Goal: Task Accomplishment & Management: Complete application form

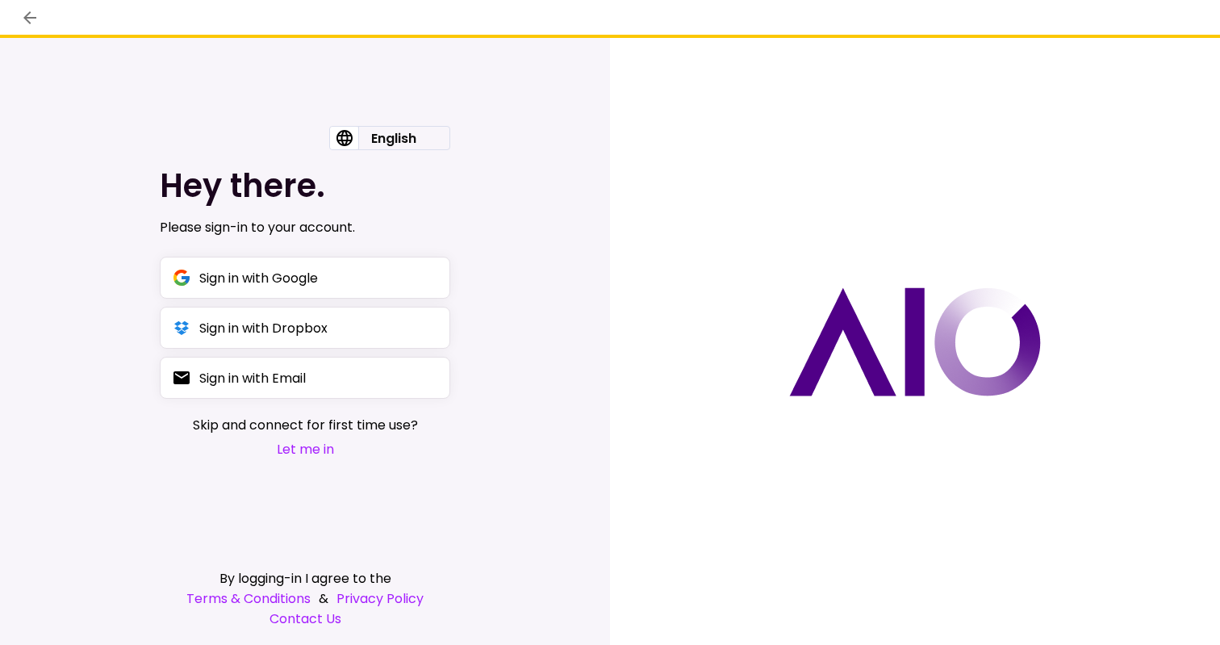
click at [524, 205] on div "English English Hey there. Please sign-in to your account. Sign in with Google …" at bounding box center [305, 341] width 610 height 607
click at [31, 14] on icon "back" at bounding box center [29, 17] width 19 height 19
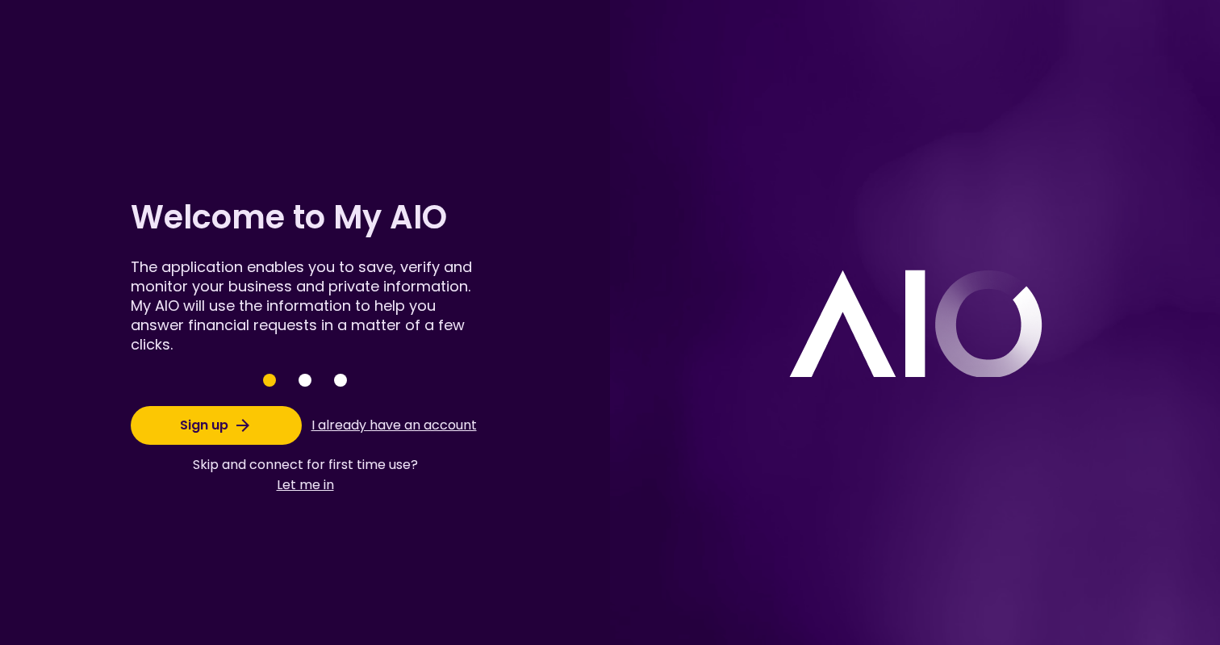
click at [365, 428] on button "I already have an account" at bounding box center [393, 425] width 171 height 31
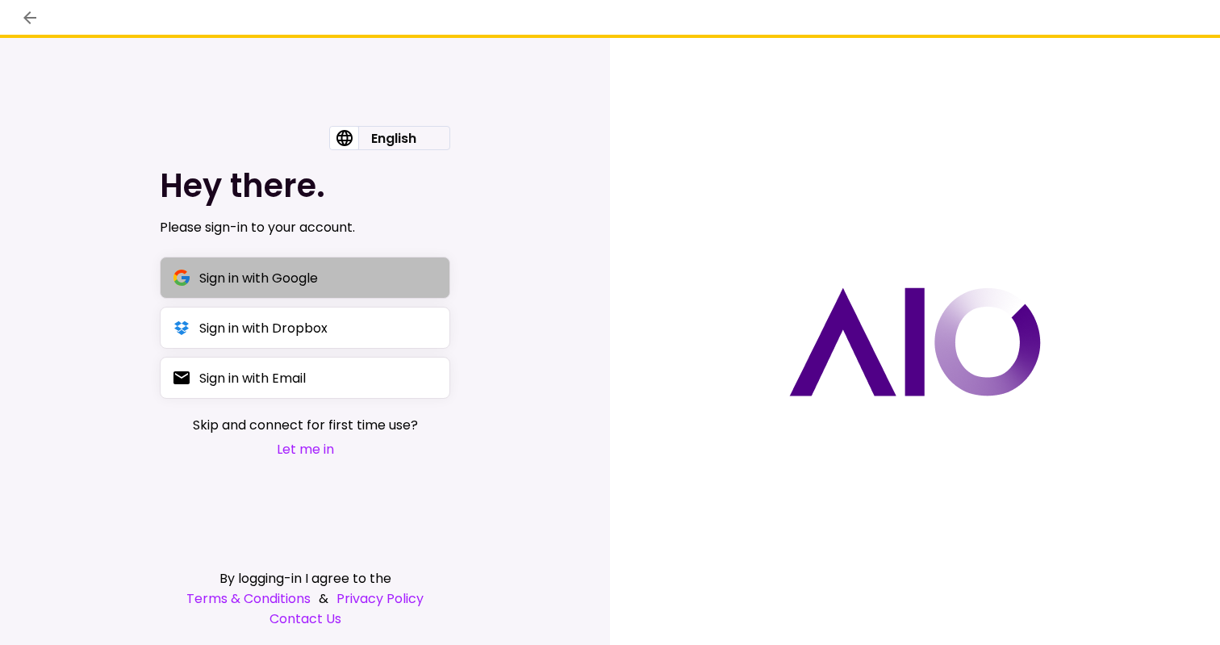
click at [279, 278] on div "Sign in with Google" at bounding box center [258, 278] width 119 height 20
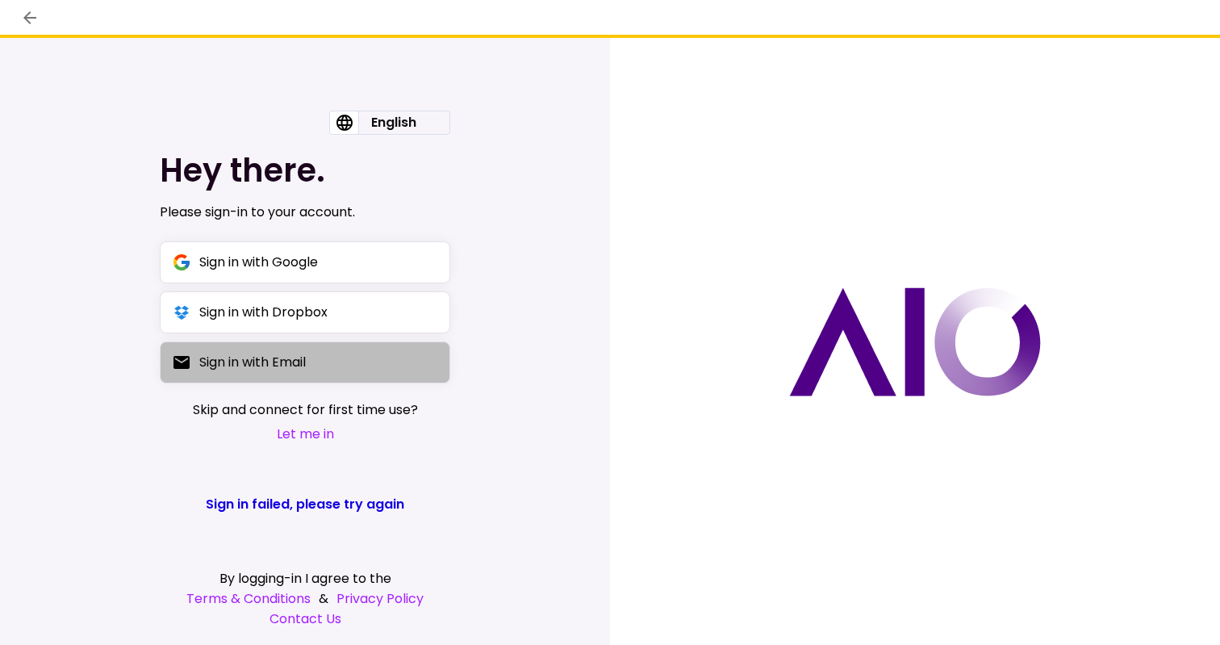
click at [255, 360] on div "Sign in with Email" at bounding box center [252, 362] width 107 height 20
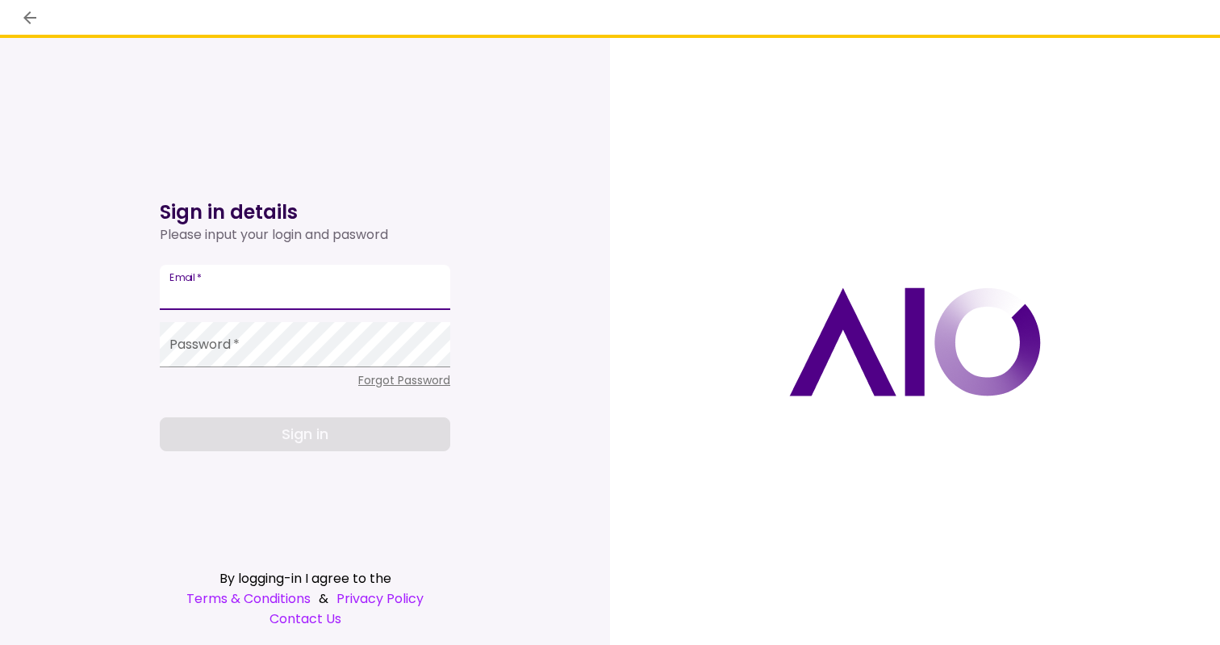
click at [218, 290] on input "Email   *" at bounding box center [305, 287] width 290 height 45
type input "**********"
click at [253, 299] on input "**********" at bounding box center [305, 287] width 290 height 45
click at [275, 291] on input "**********" at bounding box center [305, 287] width 290 height 45
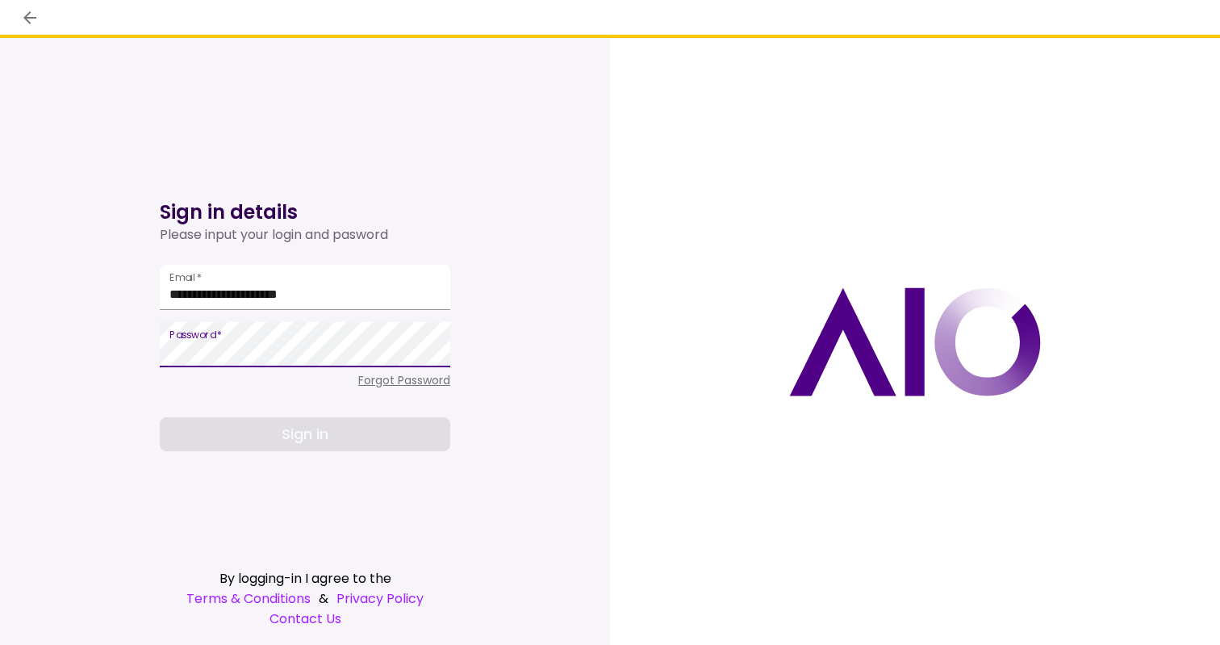
click at [106, 204] on div "**********" at bounding box center [305, 341] width 610 height 607
click at [35, 20] on icon "back" at bounding box center [29, 17] width 19 height 19
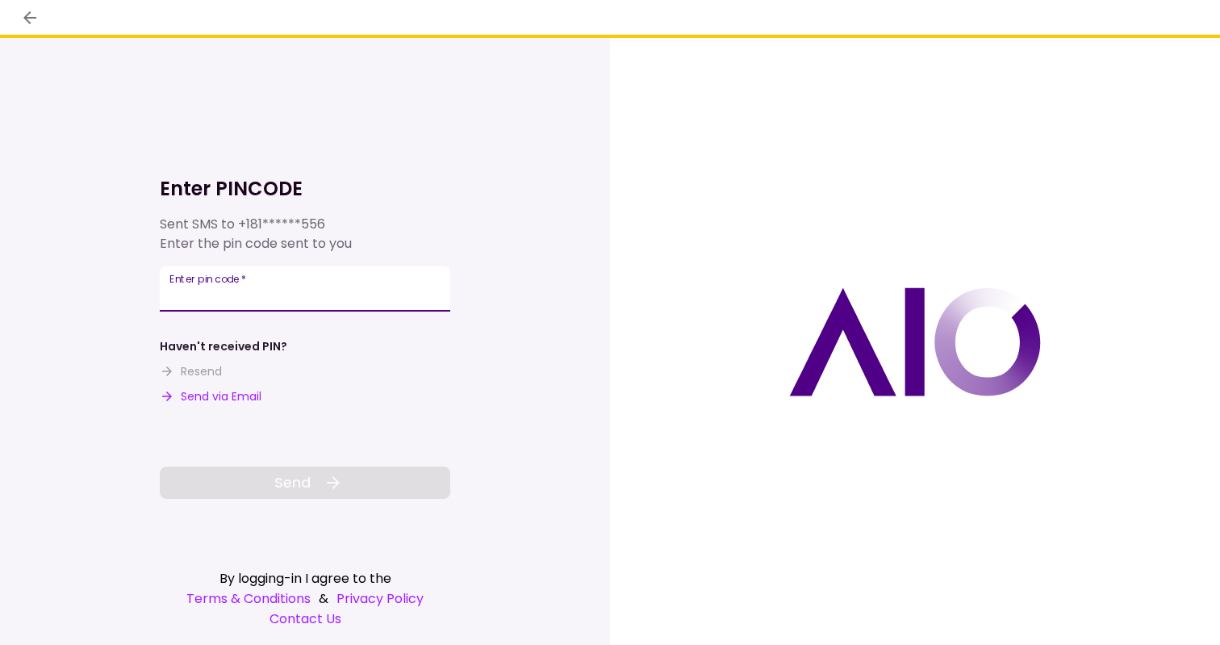
click at [268, 291] on input "Enter pin code   *" at bounding box center [305, 288] width 290 height 45
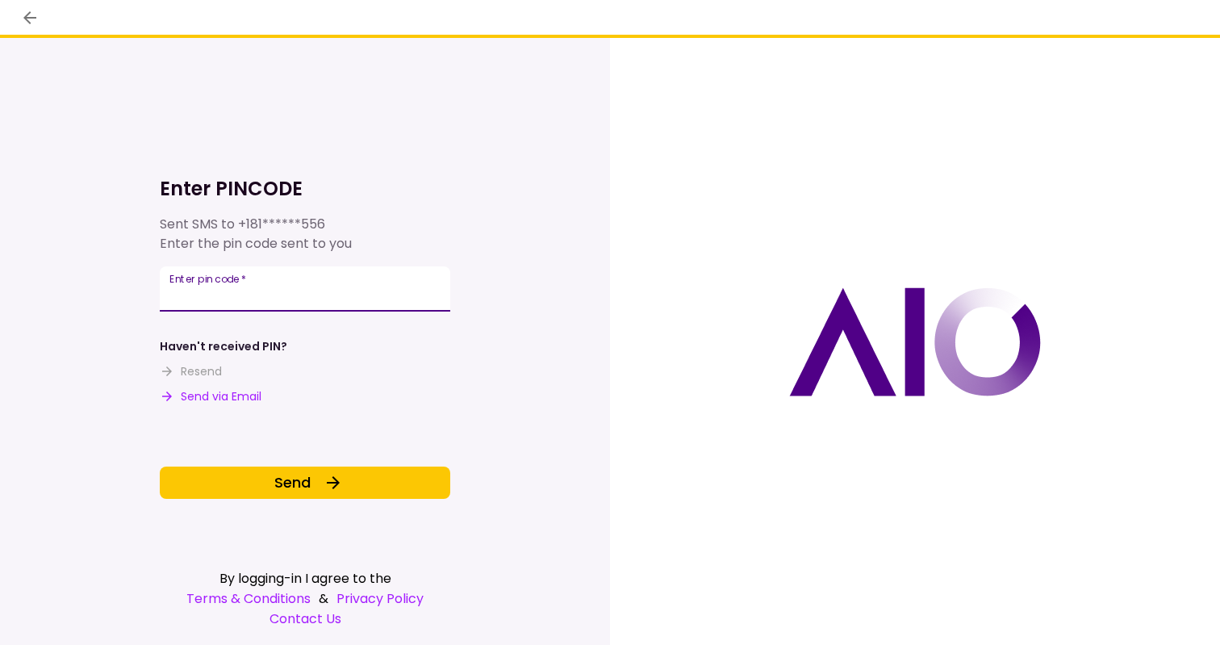
type input "******"
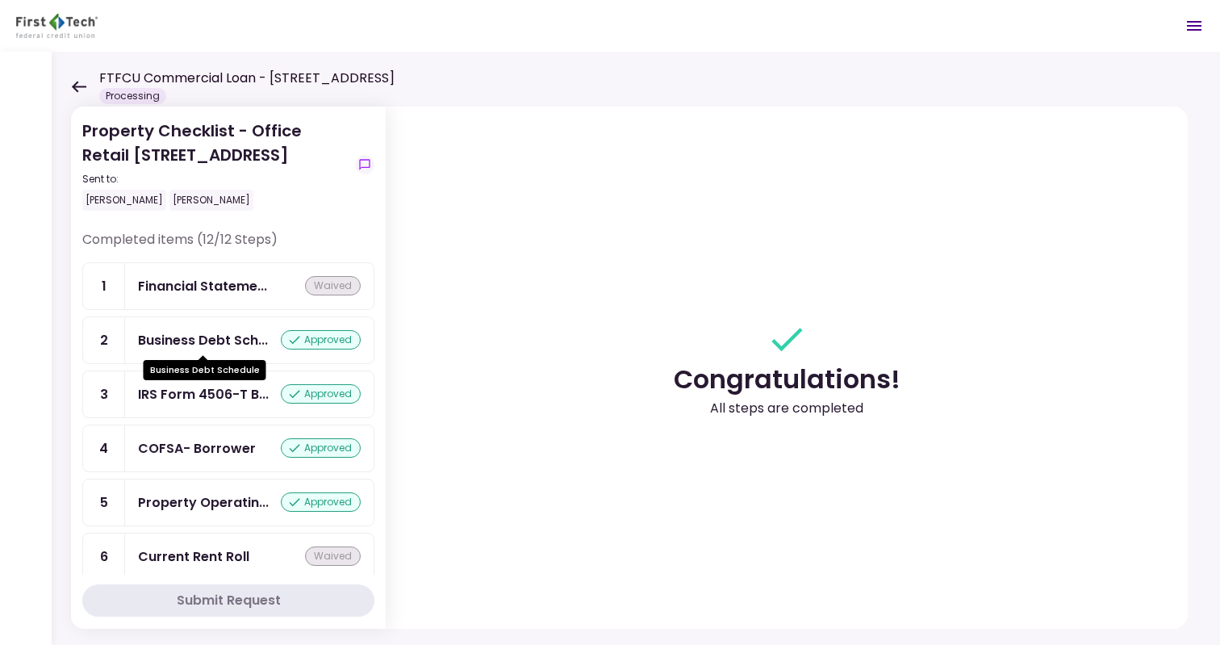
click at [226, 334] on div "Business Debt Sch..." at bounding box center [203, 340] width 130 height 20
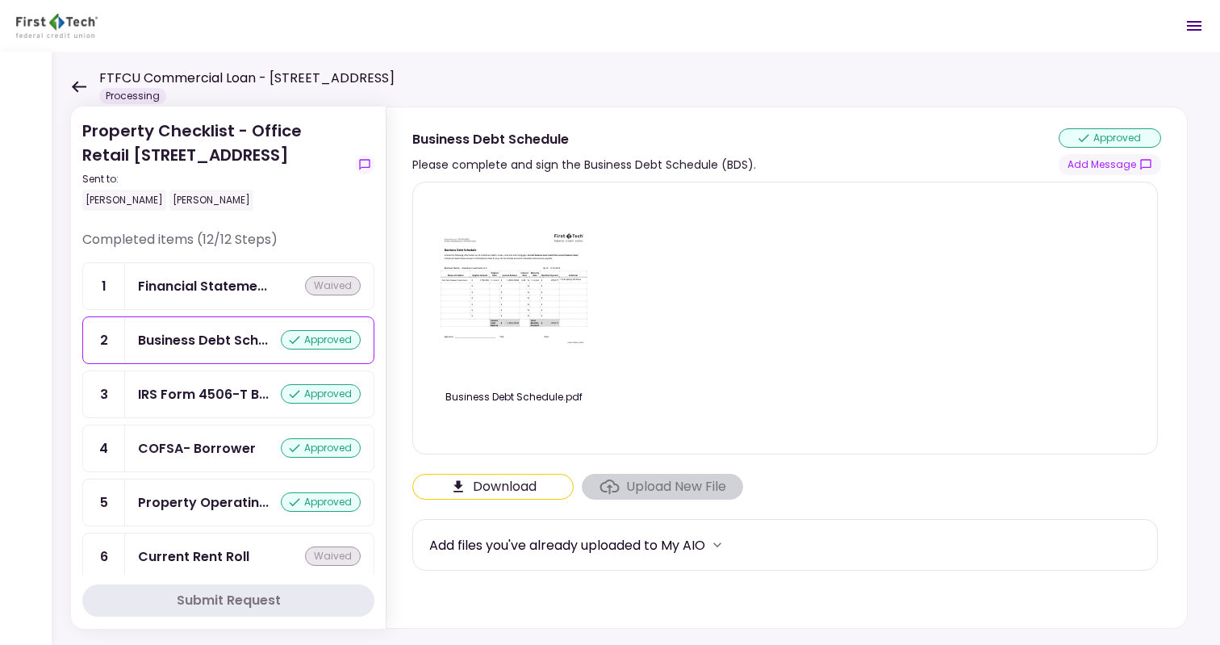
click at [637, 485] on div "Upload New File" at bounding box center [662, 487] width 161 height 26
click at [75, 84] on icon at bounding box center [79, 86] width 15 height 11
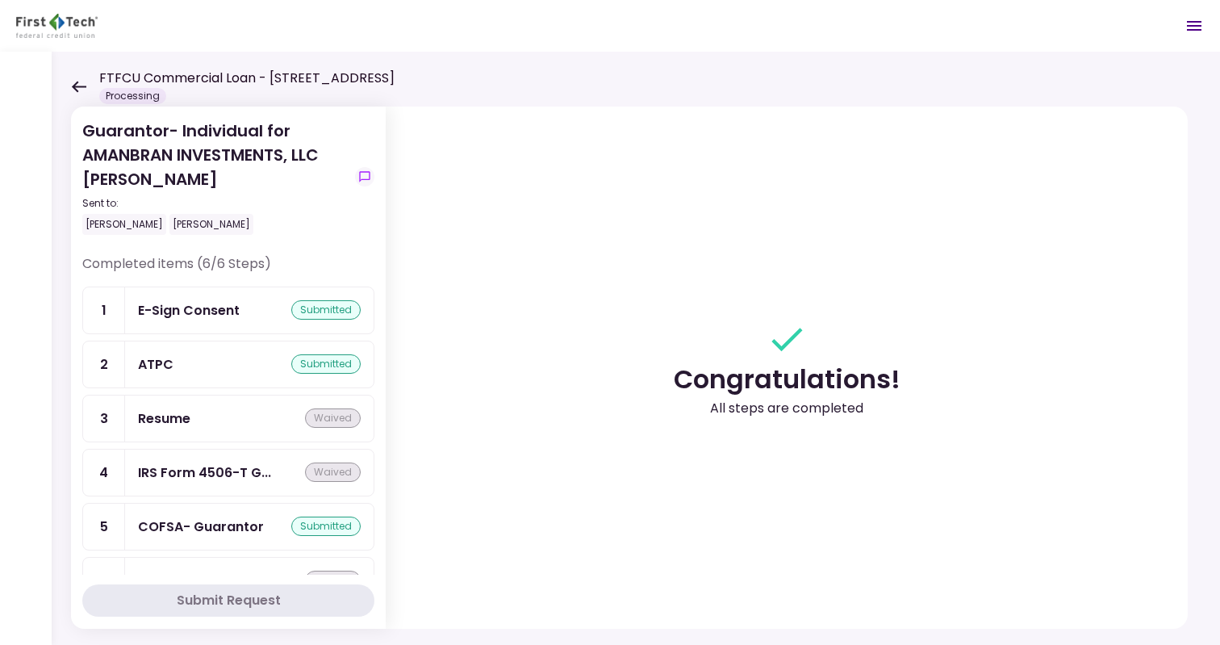
click at [77, 81] on icon at bounding box center [79, 86] width 15 height 11
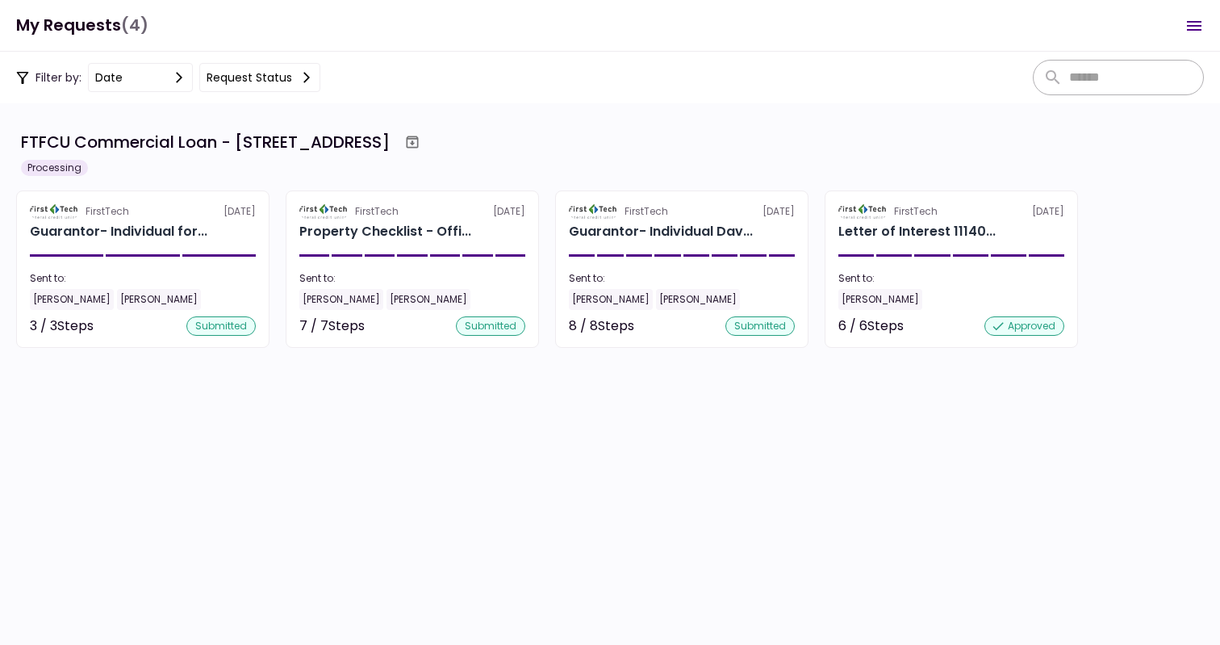
click at [77, 81] on div "Filter by: date Request status" at bounding box center [168, 77] width 304 height 29
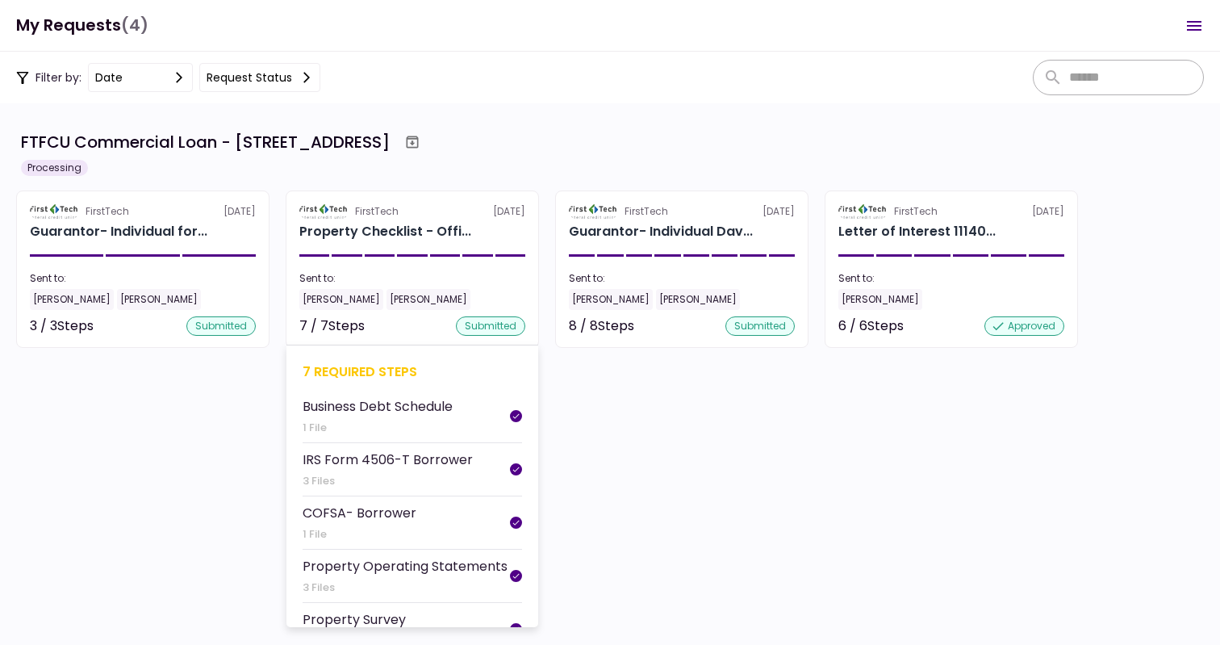
click at [383, 404] on div "Business Debt Schedule" at bounding box center [378, 406] width 150 height 20
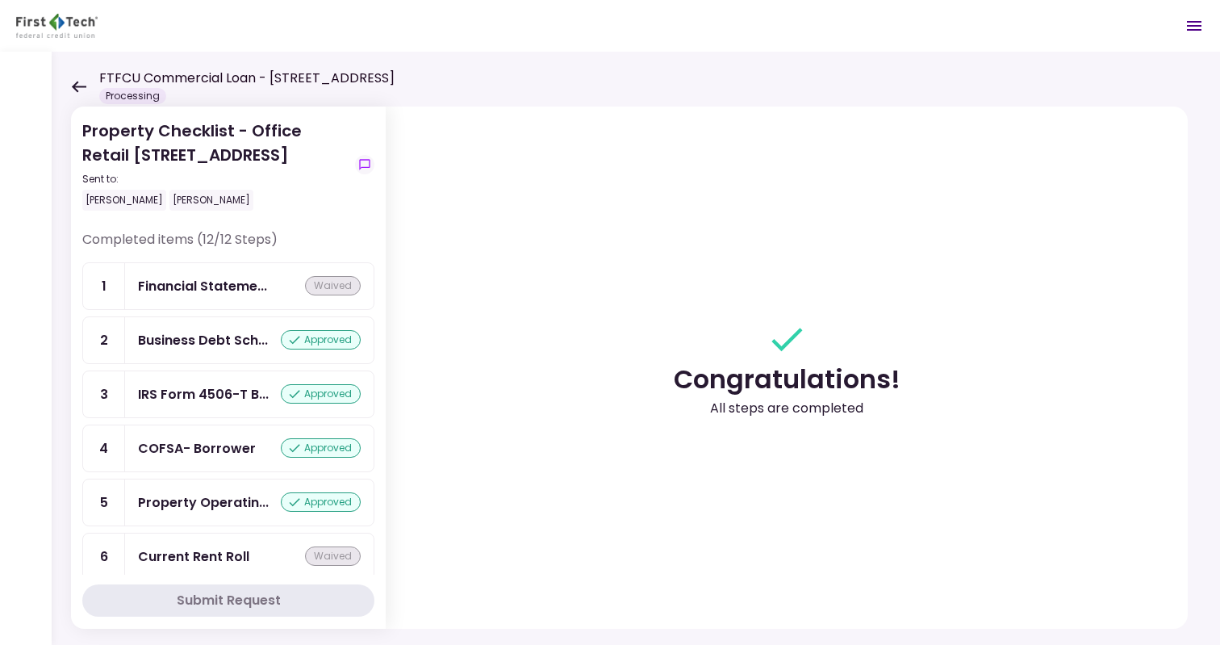
click at [309, 338] on div "approved" at bounding box center [321, 339] width 80 height 19
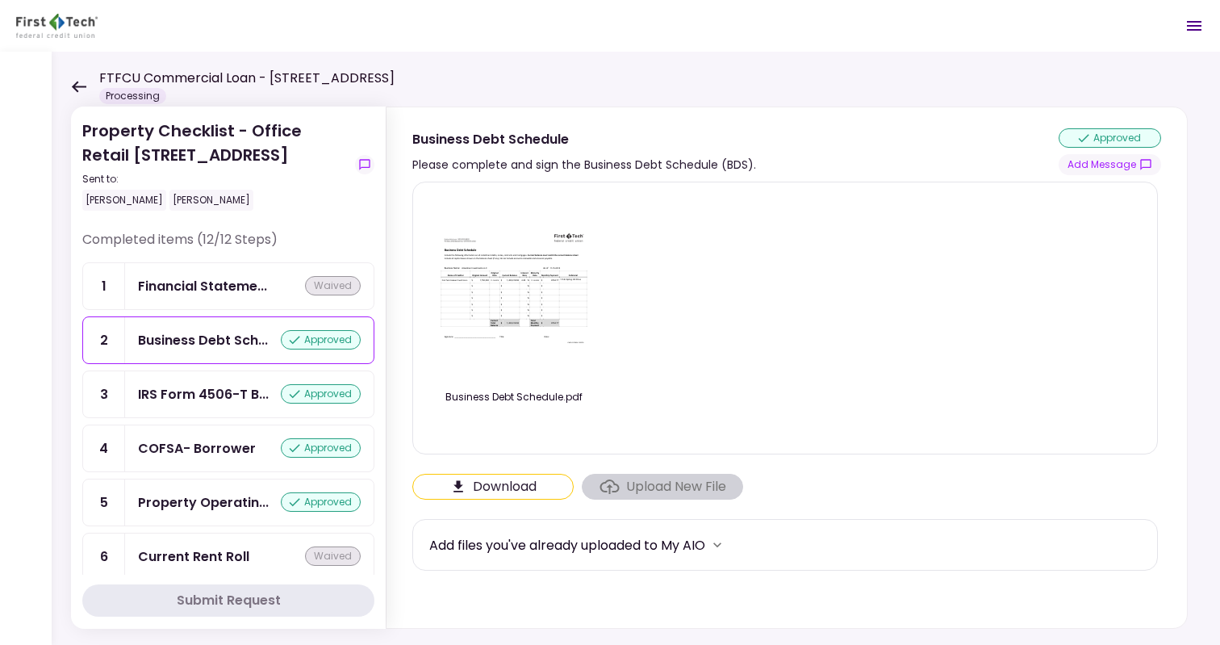
click at [510, 490] on button "Download" at bounding box center [492, 487] width 161 height 26
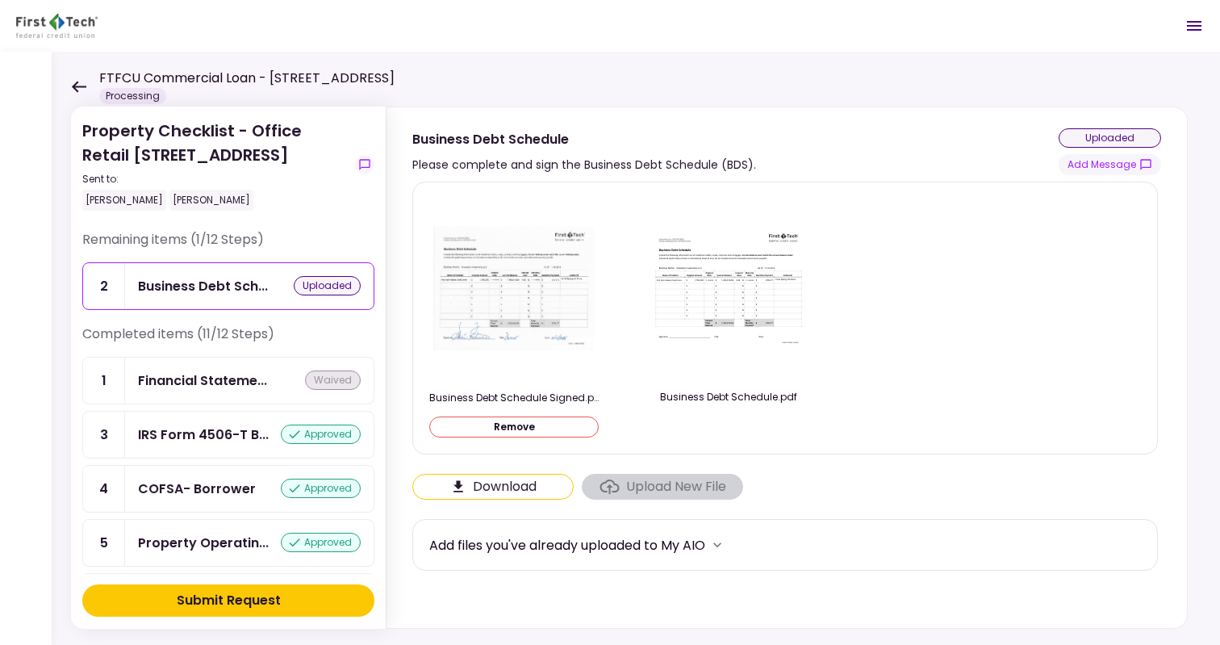
click at [209, 604] on div "Submit Request" at bounding box center [229, 600] width 104 height 19
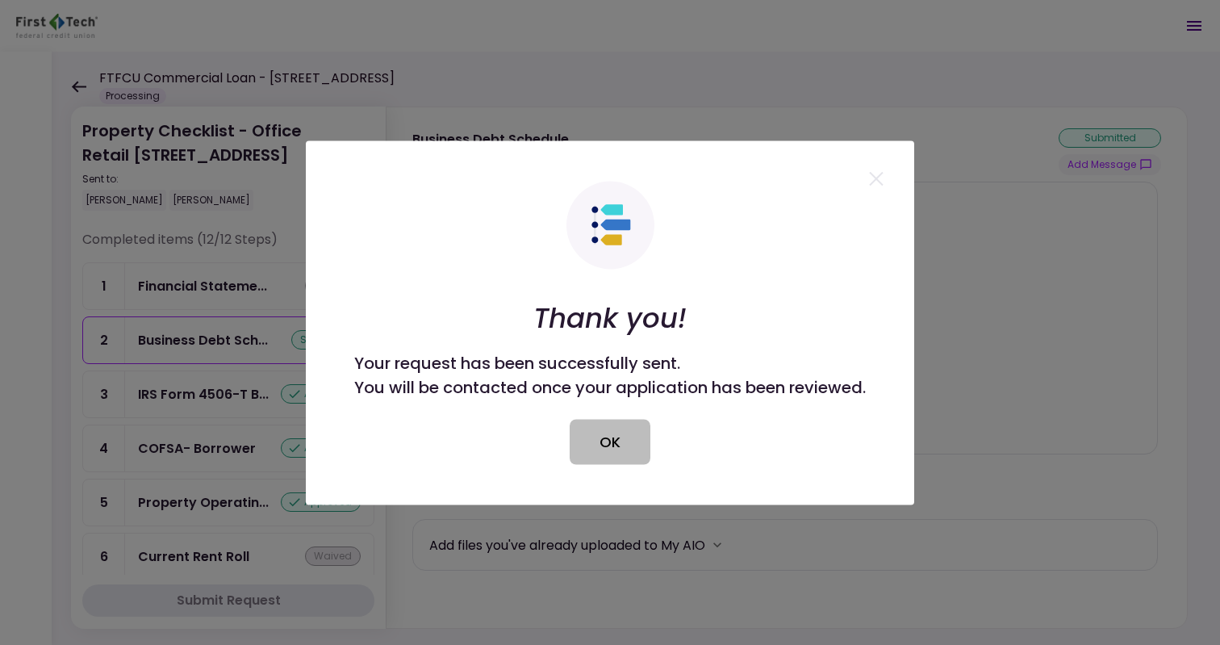
click at [596, 457] on button "OK" at bounding box center [610, 441] width 81 height 45
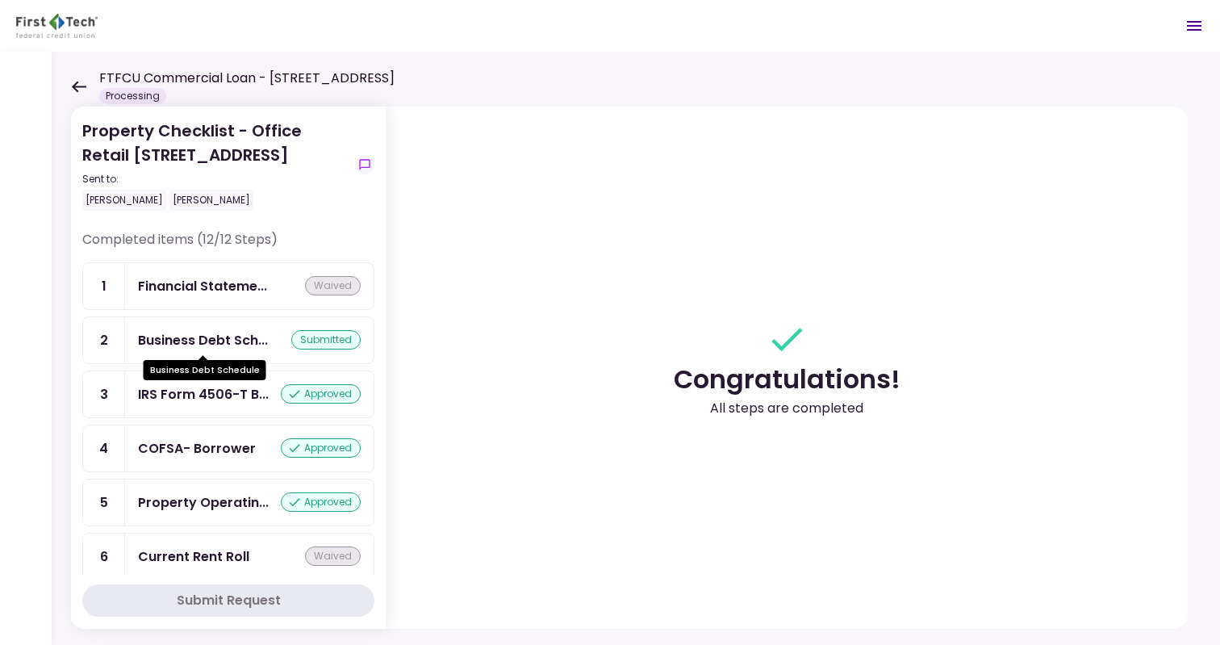
click at [236, 344] on div "Business Debt Sch..." at bounding box center [203, 340] width 130 height 20
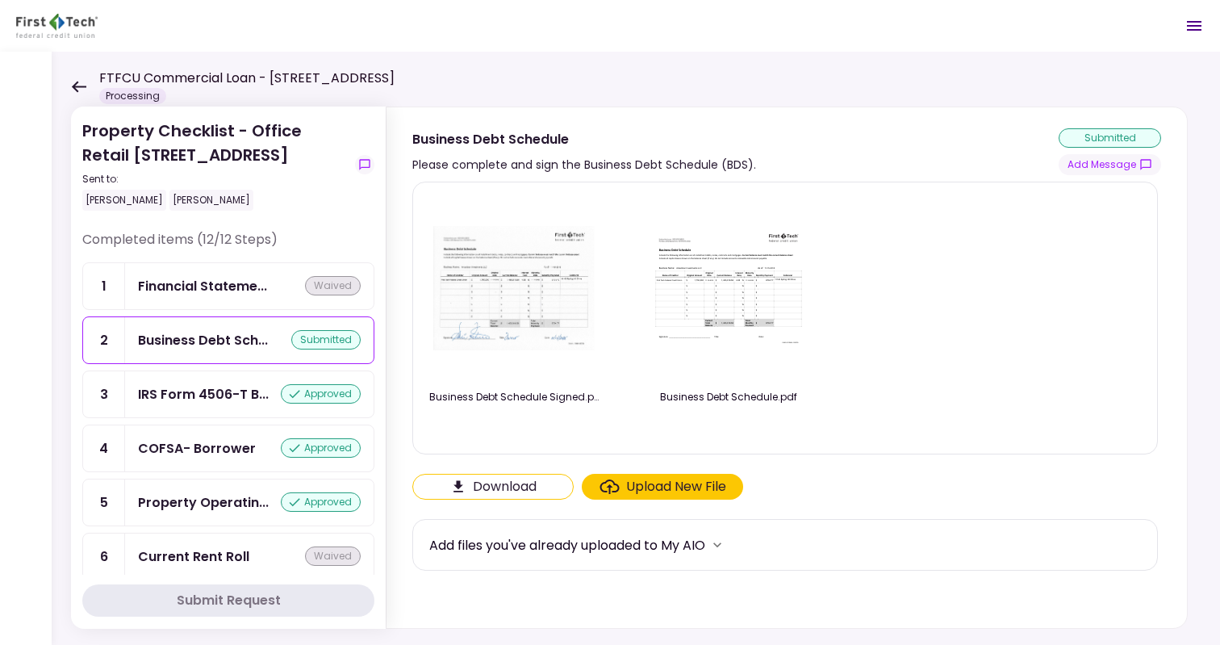
click at [944, 351] on div "Business Debt Schedule Signed.pdf Business Debt Schedule.pdf" at bounding box center [785, 317] width 712 height 245
click at [83, 78] on div "FTFCU Commercial Loan - 11140 Spring Hill Dr, Spring Hill FL Processing" at bounding box center [233, 87] width 324 height 36
click at [77, 82] on icon at bounding box center [79, 86] width 15 height 11
